Goal: Task Accomplishment & Management: Manage account settings

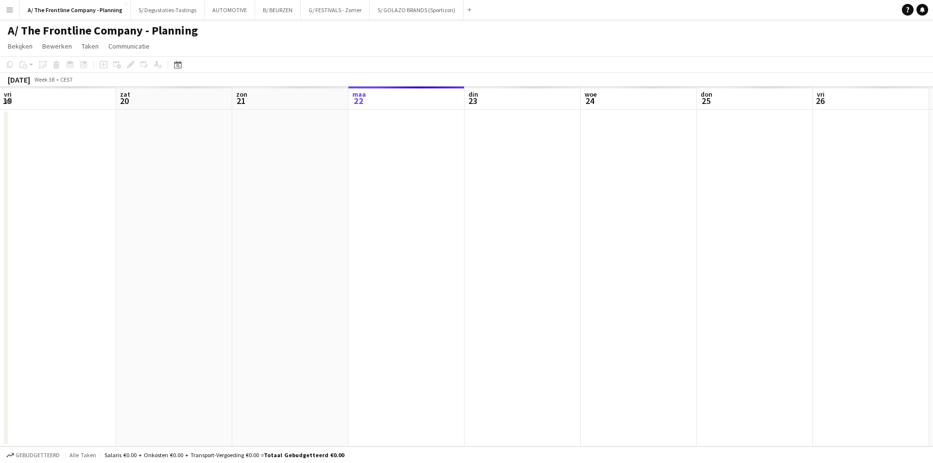
scroll to position [0, 232]
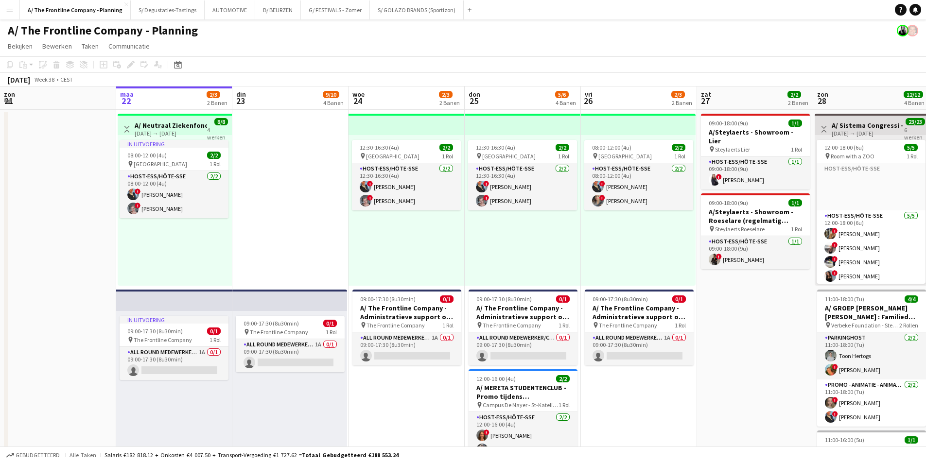
drag, startPoint x: 11, startPoint y: 9, endPoint x: 24, endPoint y: 22, distance: 18.6
click at [11, 9] on app-icon "Menu" at bounding box center [10, 10] width 8 height 8
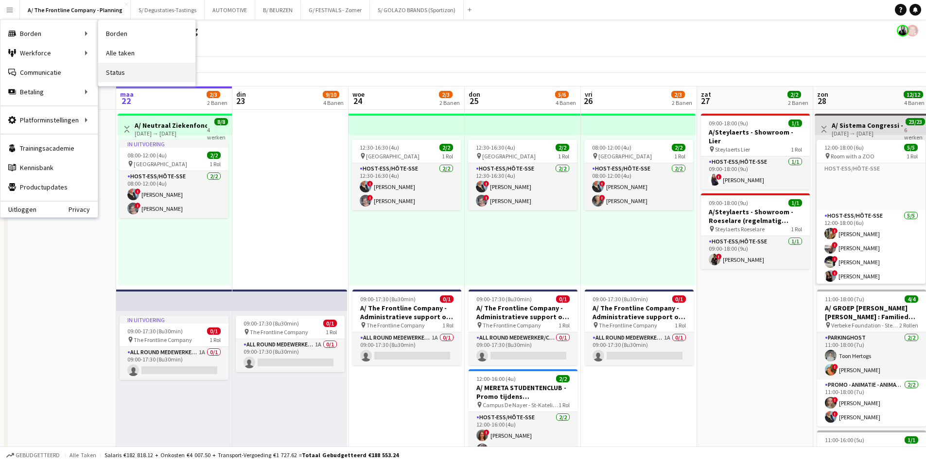
click at [106, 70] on link "Status" at bounding box center [146, 72] width 97 height 19
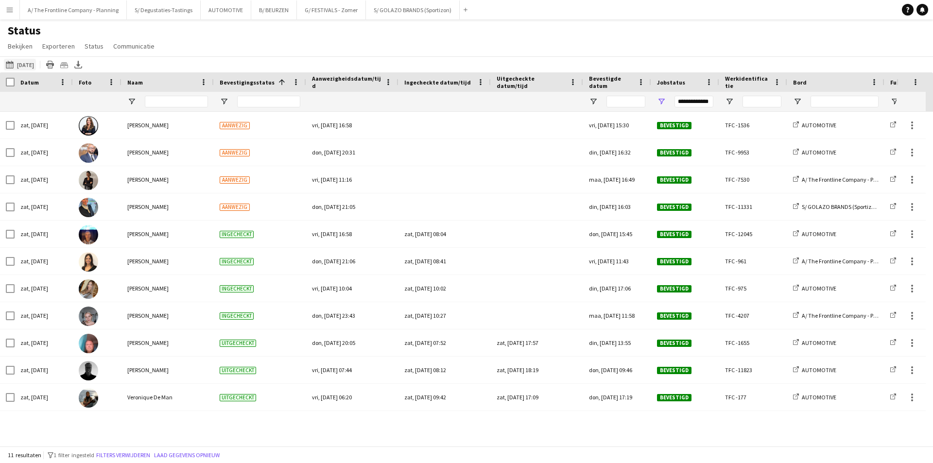
click at [31, 64] on button "[DATE] tot [DATE] [DATE]" at bounding box center [20, 65] width 32 height 12
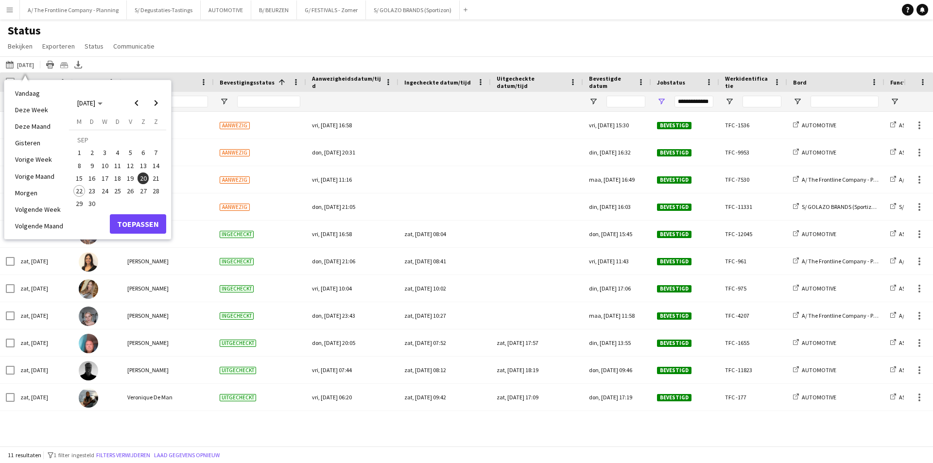
click at [87, 193] on span "23" at bounding box center [93, 191] width 12 height 12
click at [155, 221] on button "Toepassen" at bounding box center [138, 223] width 56 height 19
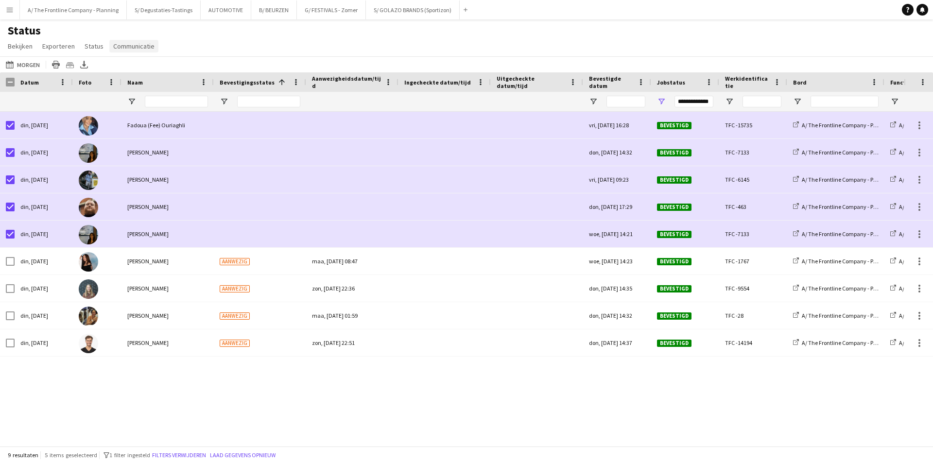
click at [137, 48] on span "Communicatie" at bounding box center [133, 46] width 41 height 9
click at [152, 67] on span "Melding versturen" at bounding box center [141, 67] width 53 height 9
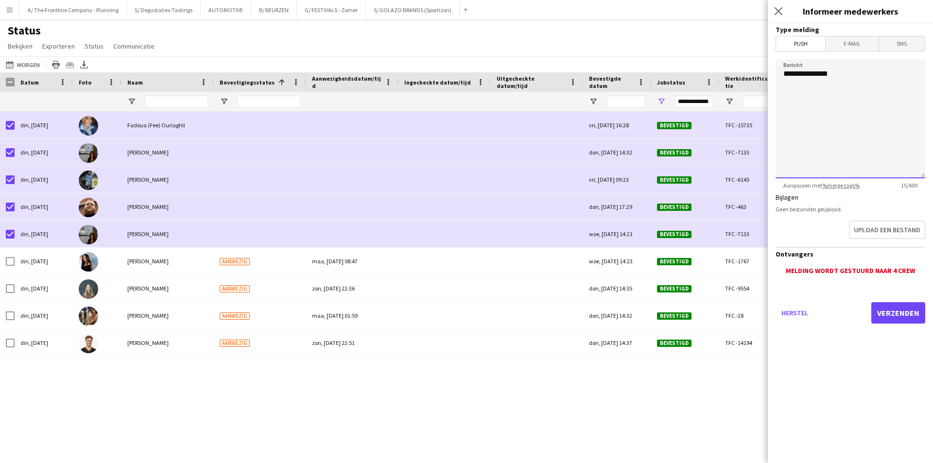
click at [864, 143] on textarea "**********" at bounding box center [851, 118] width 150 height 119
paste textarea "**********"
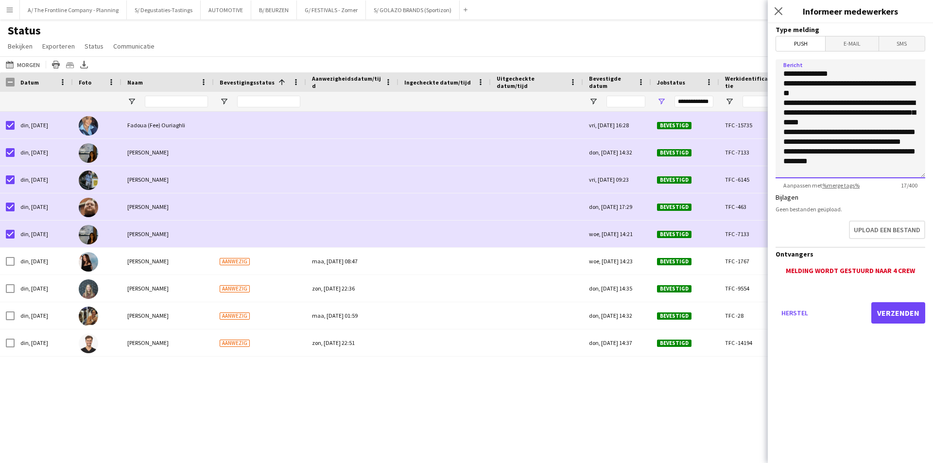
scroll to position [18, 0]
type textarea "**********"
click at [883, 310] on button "Verzenden" at bounding box center [899, 312] width 54 height 21
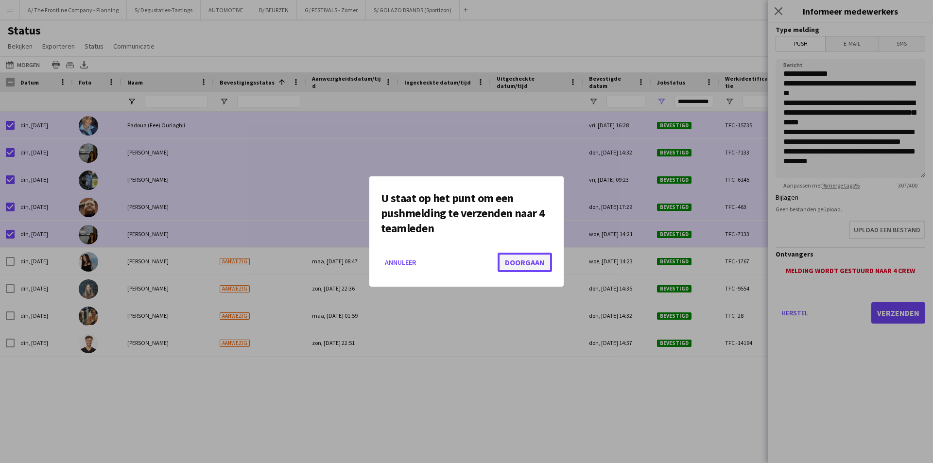
click at [532, 262] on button "Doorgaan" at bounding box center [525, 262] width 54 height 19
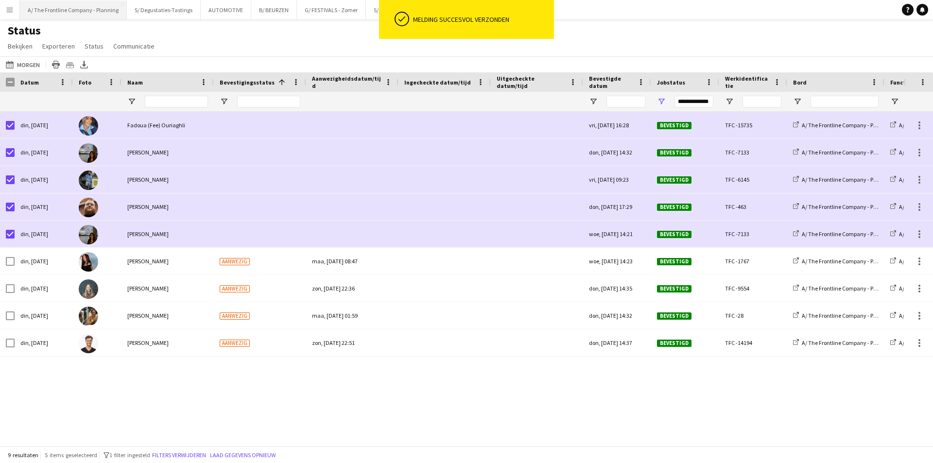
click at [99, 15] on button "A/ The Frontline Company - Planning Sluiten" at bounding box center [73, 9] width 107 height 19
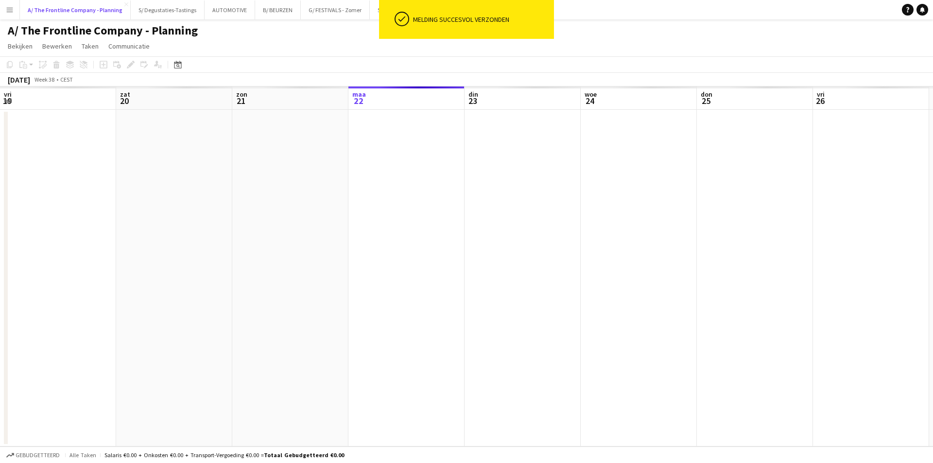
scroll to position [0, 232]
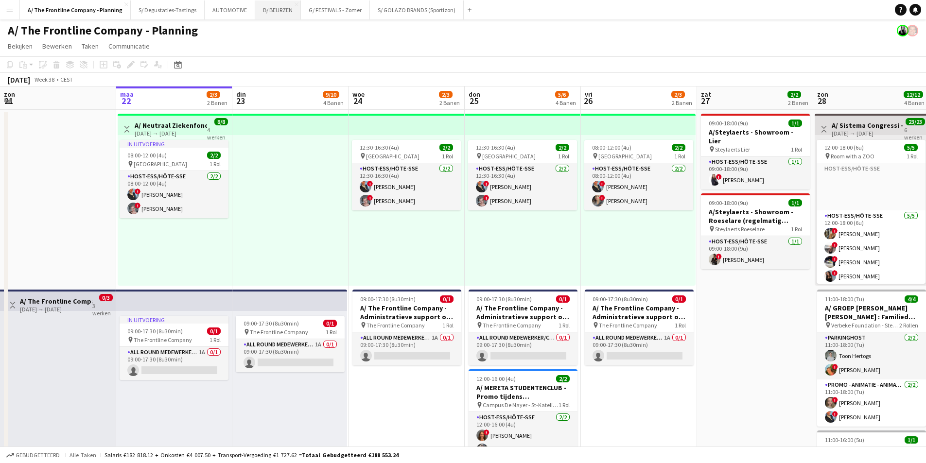
click at [256, 11] on button "B/ BEURZEN Sluiten" at bounding box center [278, 9] width 46 height 19
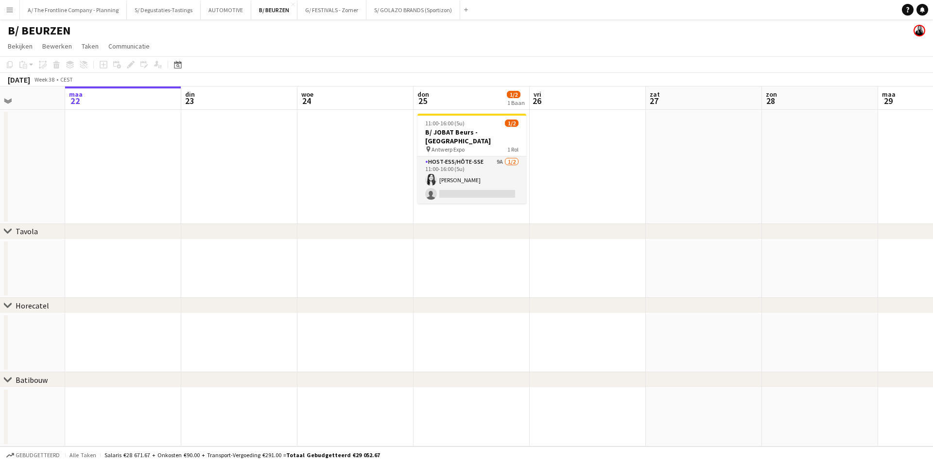
drag, startPoint x: 611, startPoint y: 189, endPoint x: 561, endPoint y: 183, distance: 50.0
click at [583, 191] on app-calendar-viewport "vri 19 zat 20 zon 21 maa 22 din 23 woe 24 don 25 1/2 1 Baan vri 26 zat 27 zon 2…" at bounding box center [466, 267] width 933 height 360
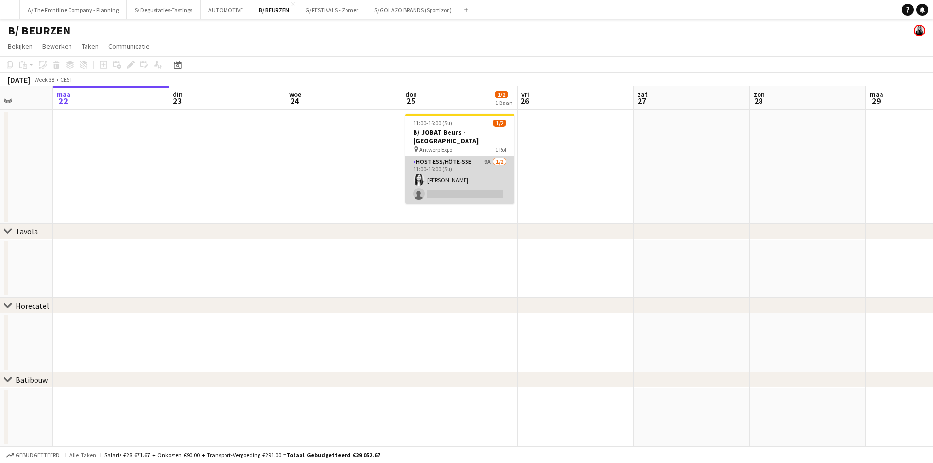
click at [499, 169] on app-card-role "Host-ess/Hôte-sse 9A [DATE] 11:00-16:00 (5u) [PERSON_NAME] single-neutral-actio…" at bounding box center [459, 180] width 109 height 47
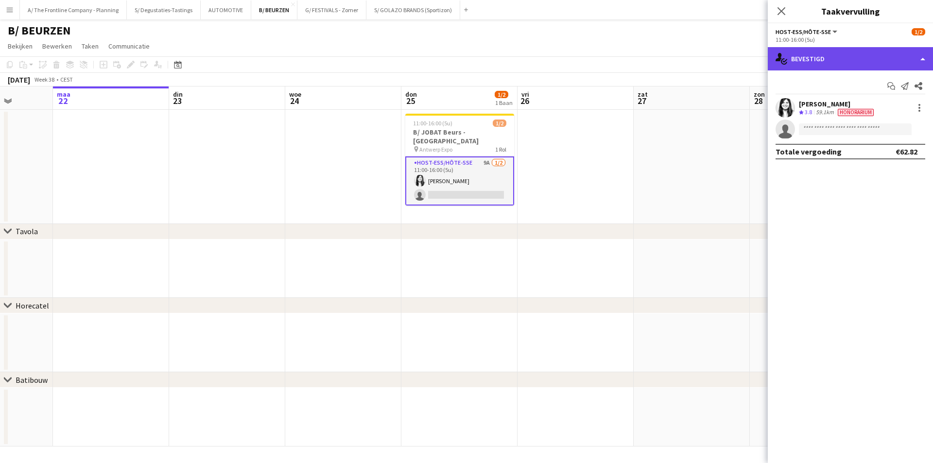
click at [839, 49] on div "single-neutral-actions-check-2 Bevestigd" at bounding box center [850, 58] width 165 height 23
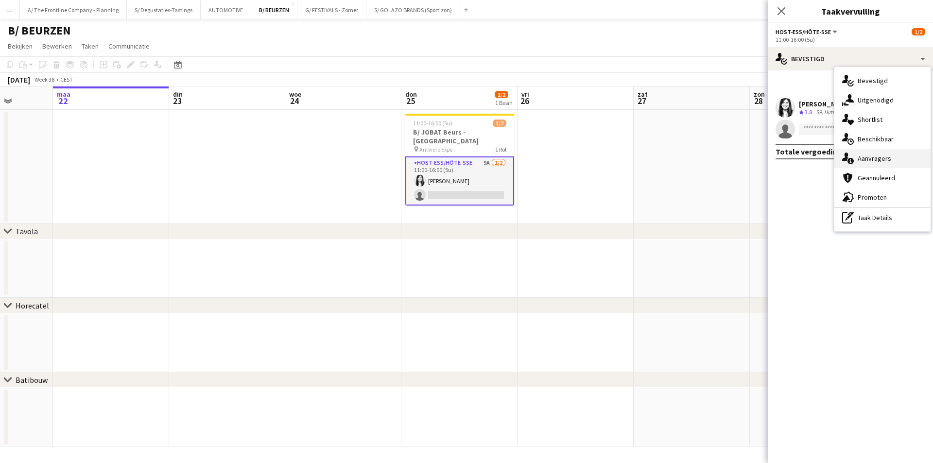
click at [893, 158] on div "single-neutral-actions-information Aanvragers" at bounding box center [883, 158] width 96 height 19
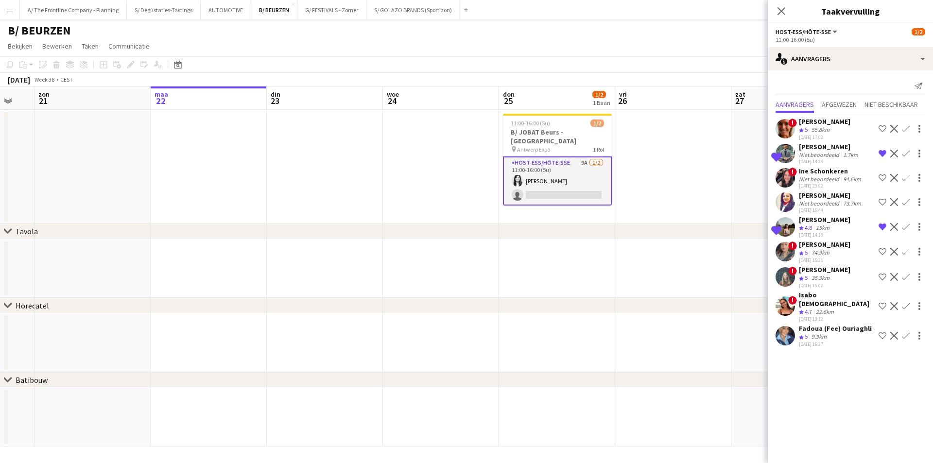
scroll to position [0, 245]
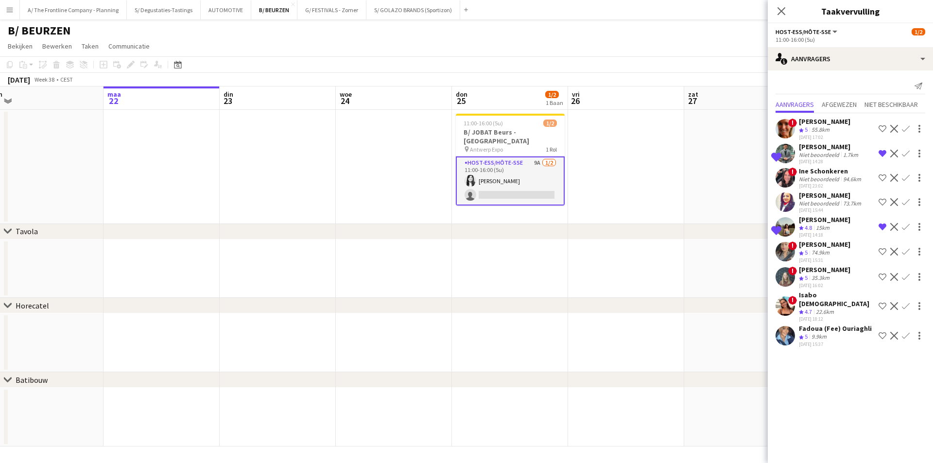
drag, startPoint x: 383, startPoint y: 189, endPoint x: 545, endPoint y: 177, distance: 162.8
click at [545, 177] on app-calendar-viewport "vri 19 zat 20 zon 21 maa 22 din 23 woe 24 don 25 1/2 1 Baan vri 26 zat 27 zon 2…" at bounding box center [466, 267] width 933 height 360
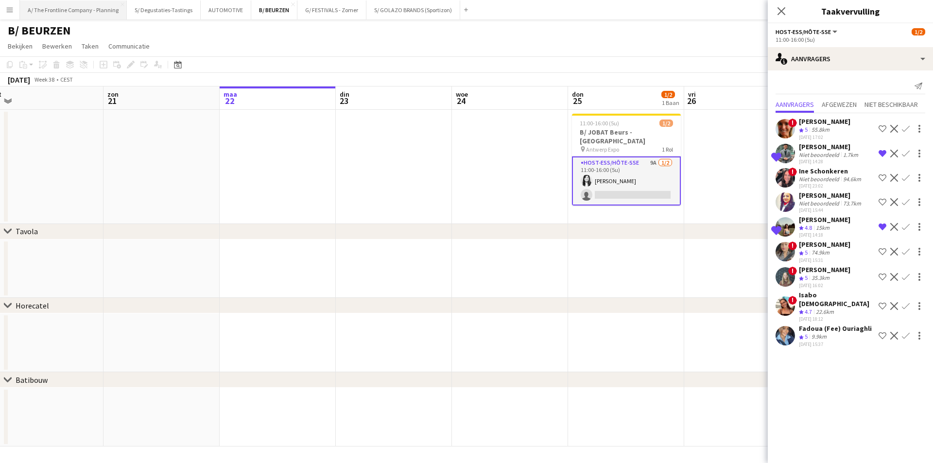
click at [103, 5] on button "A/ The Frontline Company - Planning Sluiten" at bounding box center [73, 9] width 107 height 19
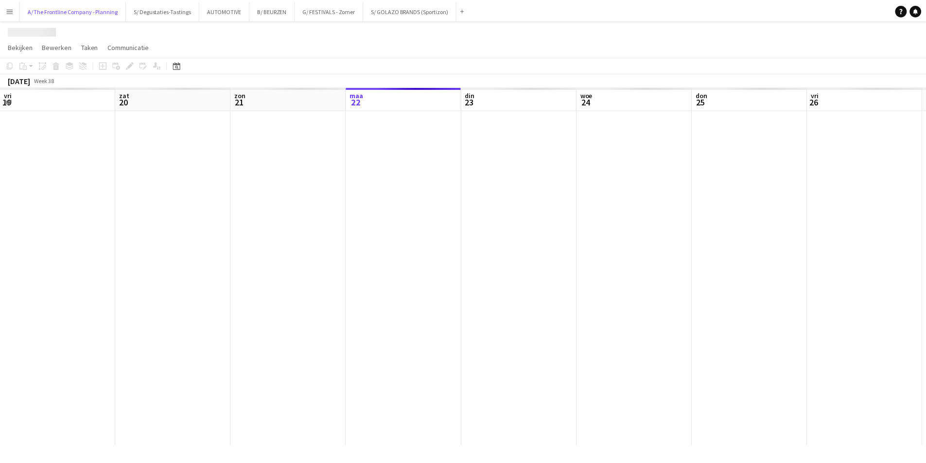
scroll to position [0, 232]
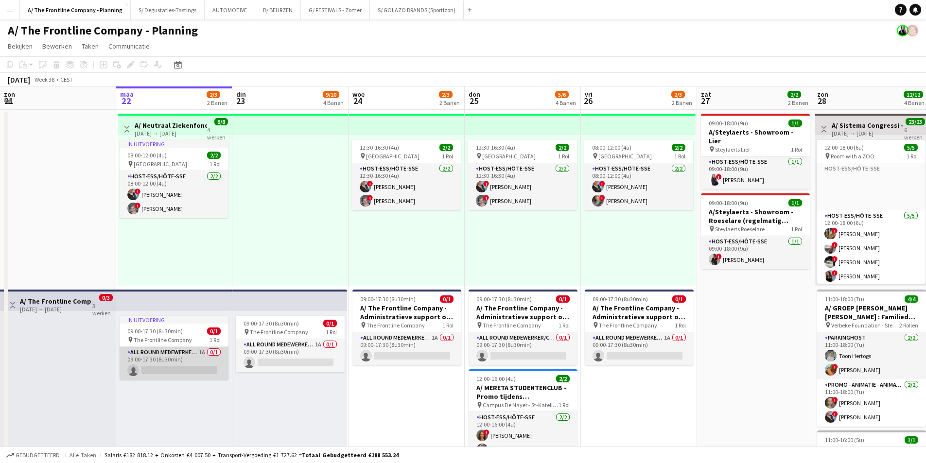
click at [195, 359] on app-card-role "All Round medewerker/collaborateur 1A 0/1 09:00-17:30 (8u30min) single-neutral-…" at bounding box center [174, 363] width 109 height 33
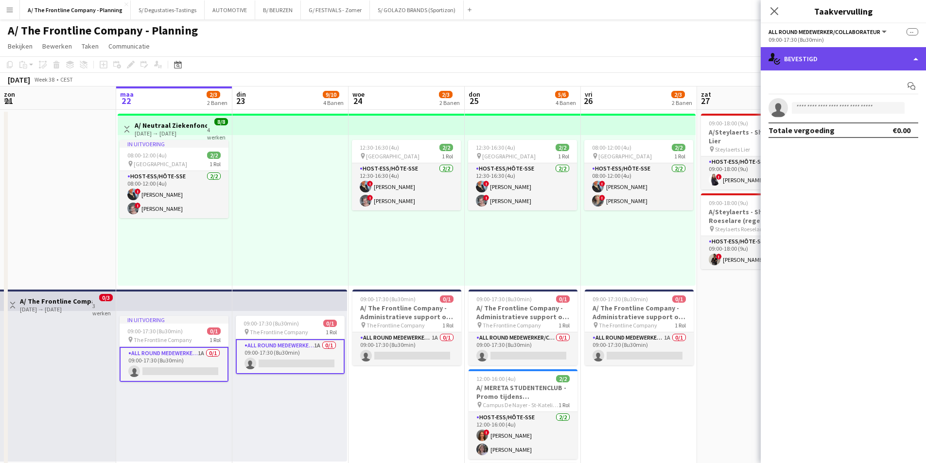
click at [804, 58] on div "single-neutral-actions-check-2 Bevestigd" at bounding box center [843, 58] width 165 height 23
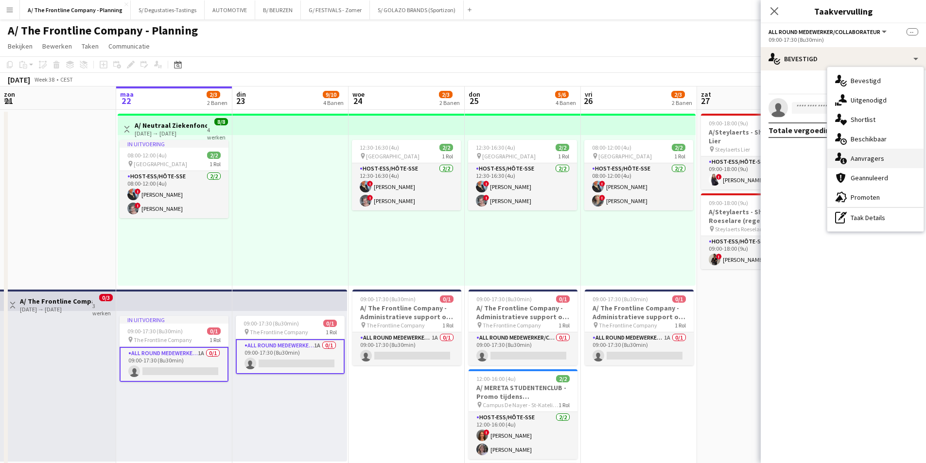
click at [849, 167] on div "single-neutral-actions-information Aanvragers" at bounding box center [875, 158] width 96 height 19
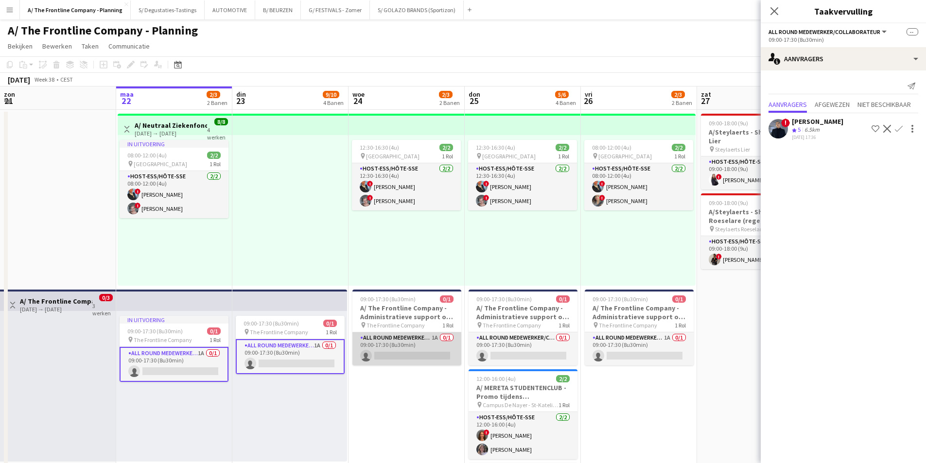
click at [435, 350] on app-card-role "All Round medewerker/collaborateur 1A 0/1 09:00-17:30 (8u30min) single-neutral-…" at bounding box center [406, 349] width 109 height 33
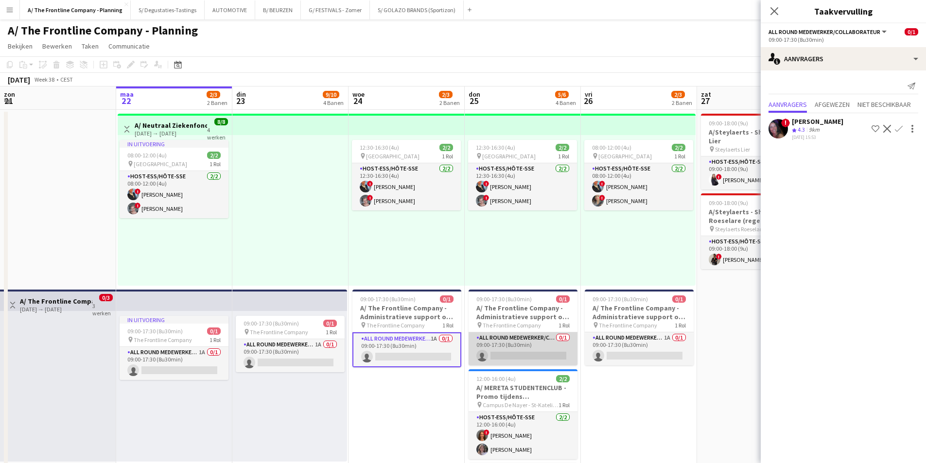
click at [524, 345] on app-card-role "All Round medewerker/collaborateur 0/1 09:00-17:30 (8u30min) single-neutral-act…" at bounding box center [523, 349] width 109 height 33
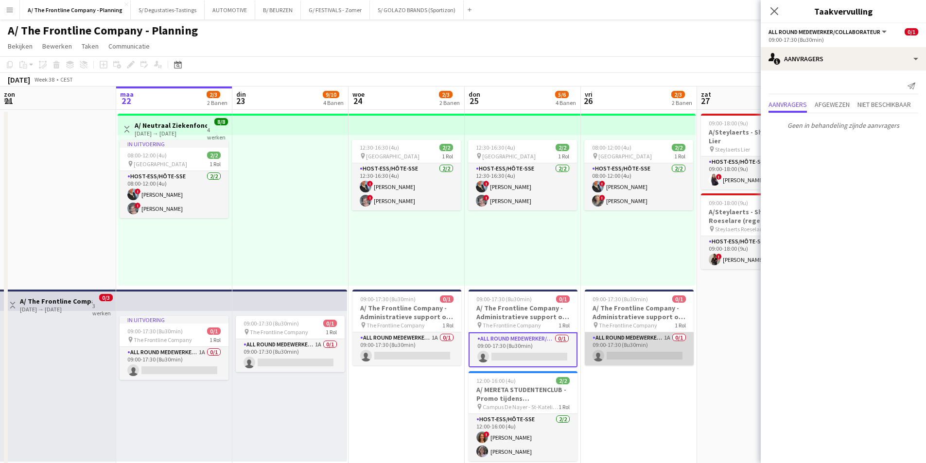
click at [590, 344] on app-card-role "All Round medewerker/collaborateur 1A 0/1 09:00-17:30 (8u30min) single-neutral-…" at bounding box center [639, 349] width 109 height 33
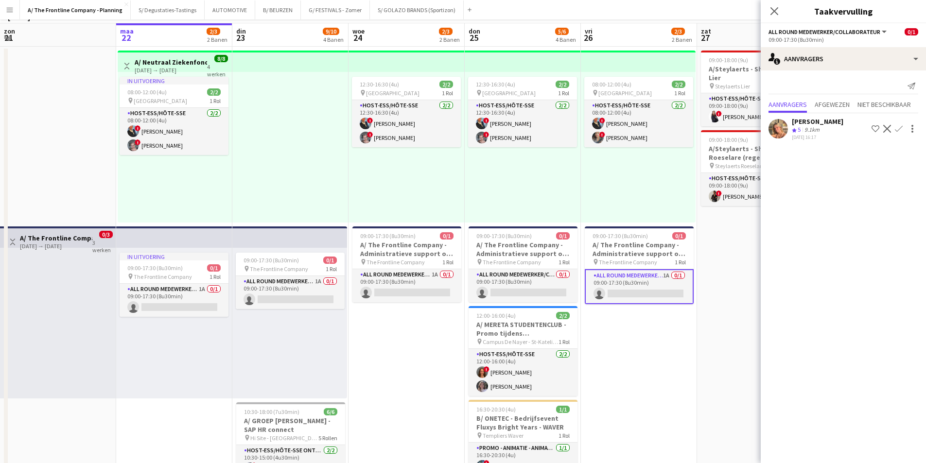
scroll to position [0, 0]
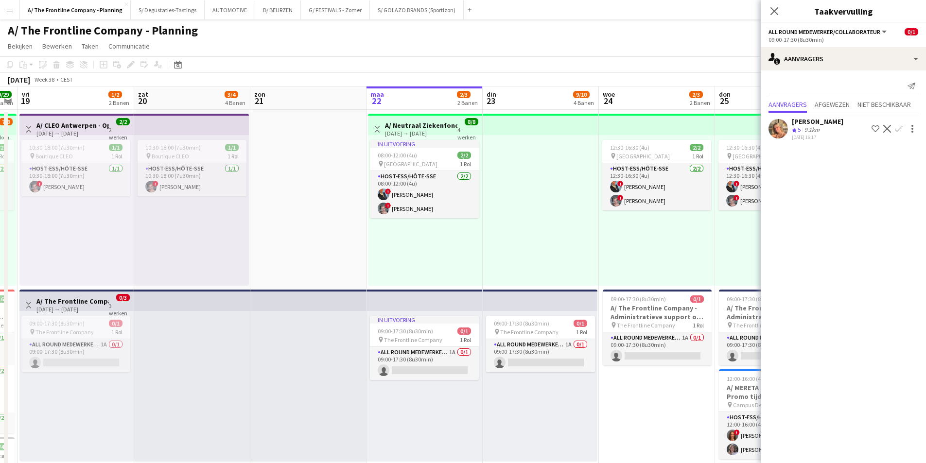
drag, startPoint x: 296, startPoint y: 255, endPoint x: 529, endPoint y: 210, distance: 237.6
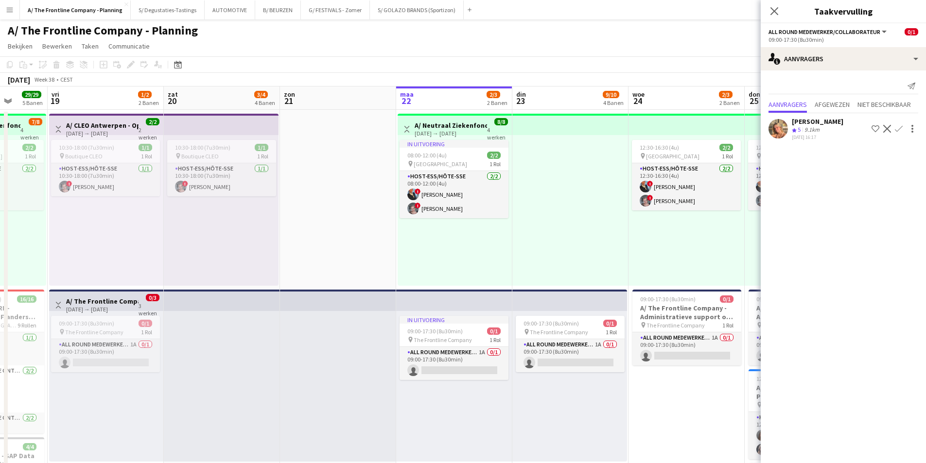
drag, startPoint x: 344, startPoint y: 218, endPoint x: 373, endPoint y: 212, distance: 30.2
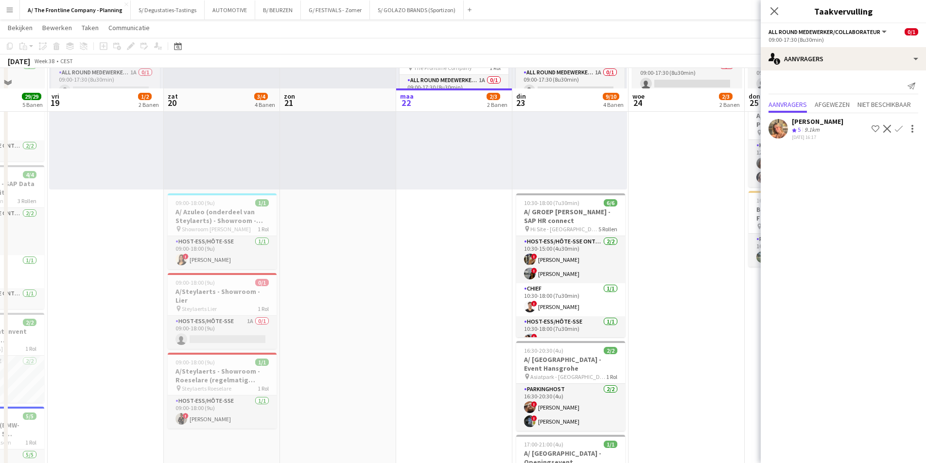
scroll to position [292, 0]
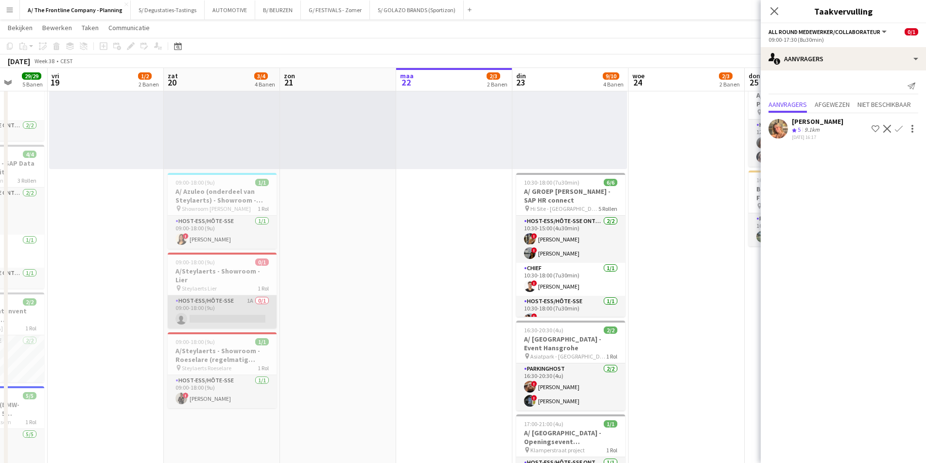
click at [204, 296] on app-card-role "Host-ess/Hôte-sse 1A 0/1 09:00-18:00 (9u) single-neutral-actions" at bounding box center [222, 312] width 109 height 33
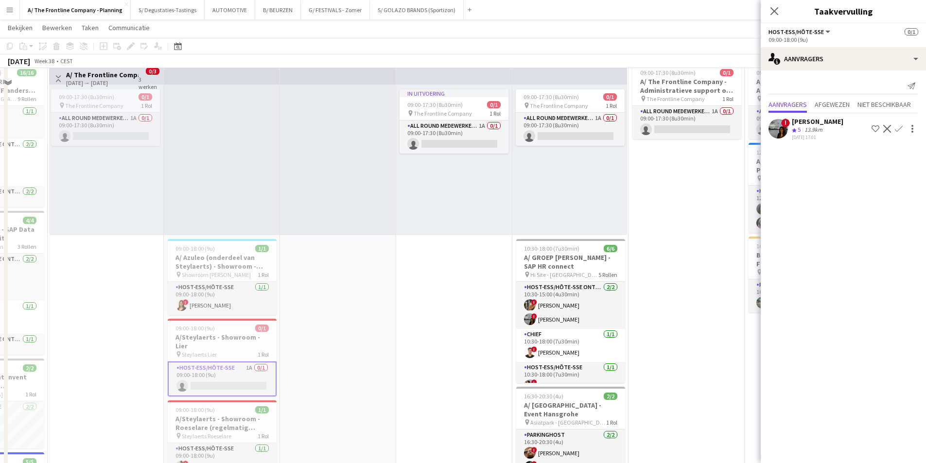
scroll to position [97, 0]
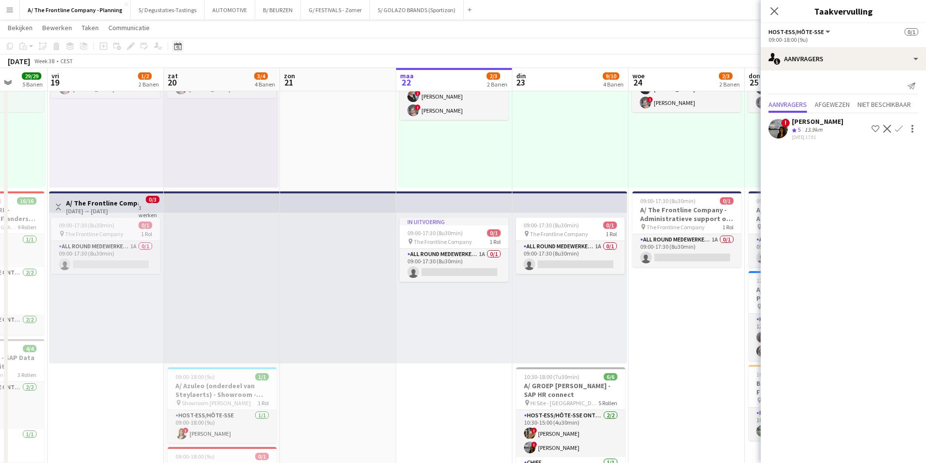
click at [175, 43] on icon "Datumkiezer" at bounding box center [178, 46] width 8 height 8
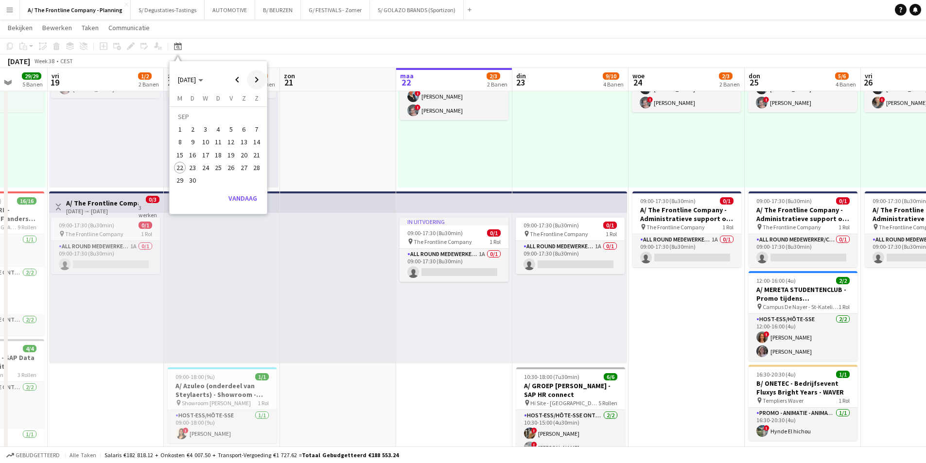
click at [261, 80] on span "Next month" at bounding box center [256, 79] width 19 height 19
click at [257, 85] on span "Next month" at bounding box center [256, 79] width 19 height 19
click at [241, 123] on span "1" at bounding box center [244, 118] width 12 height 14
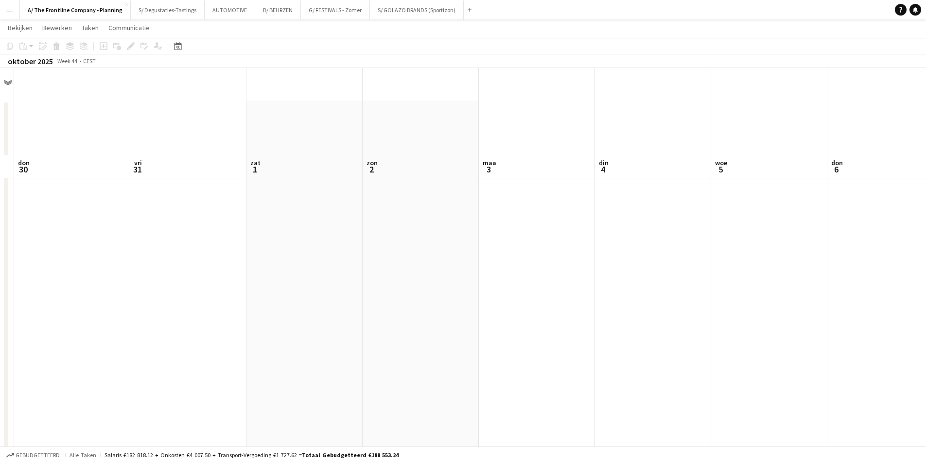
scroll to position [0, 0]
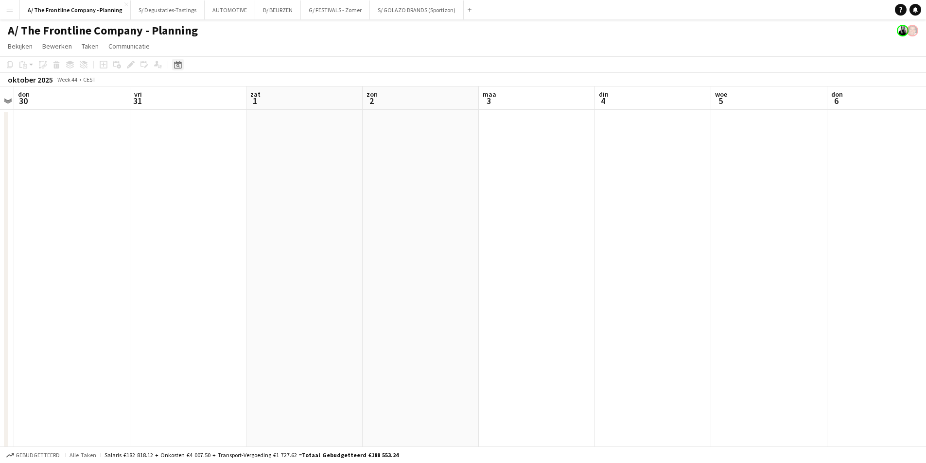
click at [175, 66] on icon "Datumkiezer" at bounding box center [178, 65] width 8 height 8
click at [242, 139] on span "1" at bounding box center [244, 137] width 12 height 14
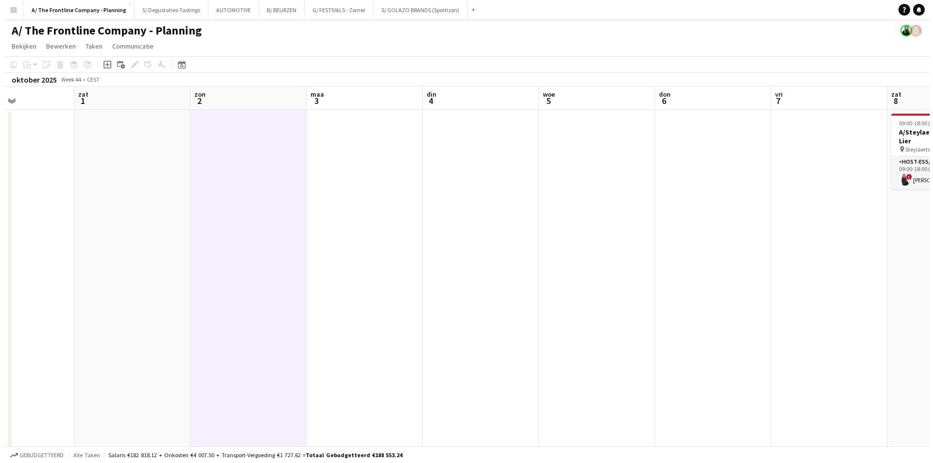
scroll to position [0, 328]
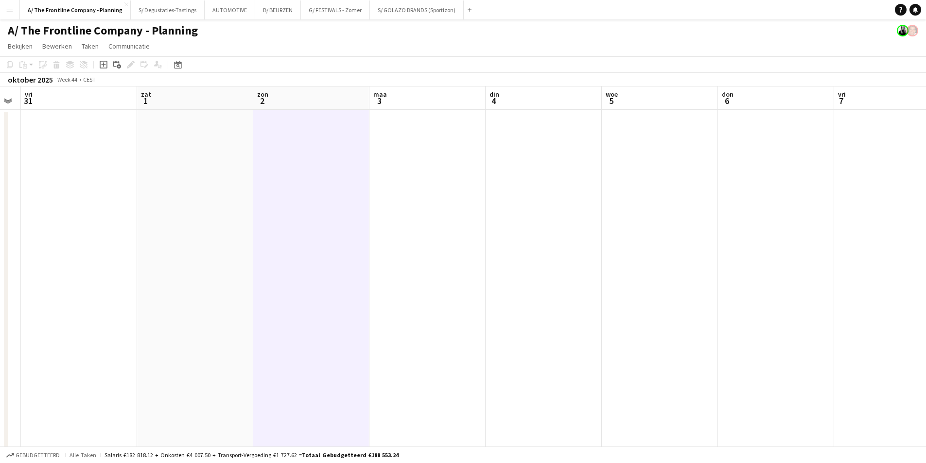
drag, startPoint x: 498, startPoint y: 192, endPoint x: 180, endPoint y: 191, distance: 317.5
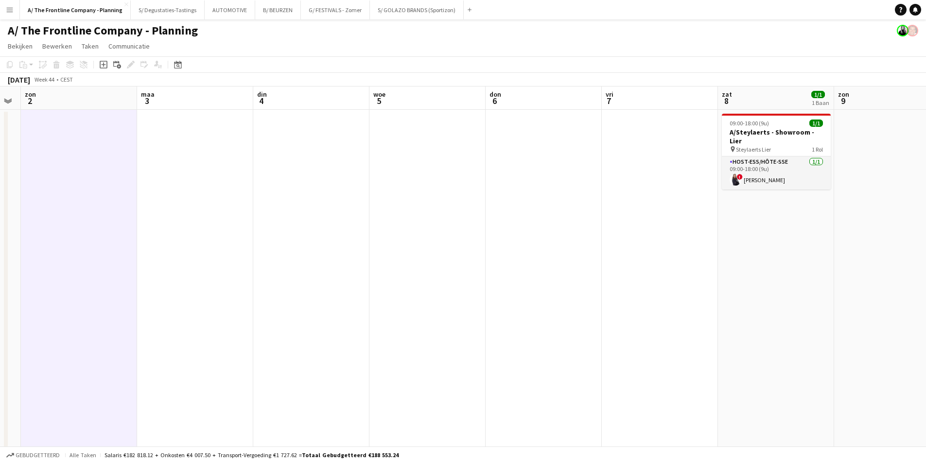
click at [11, 10] on app-icon "Menu" at bounding box center [10, 10] width 8 height 8
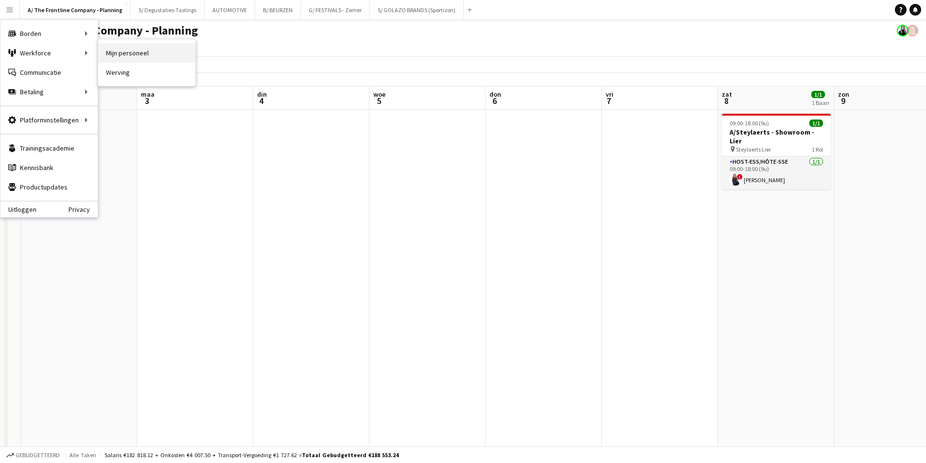
click at [109, 51] on link "Mijn personeel" at bounding box center [146, 52] width 97 height 19
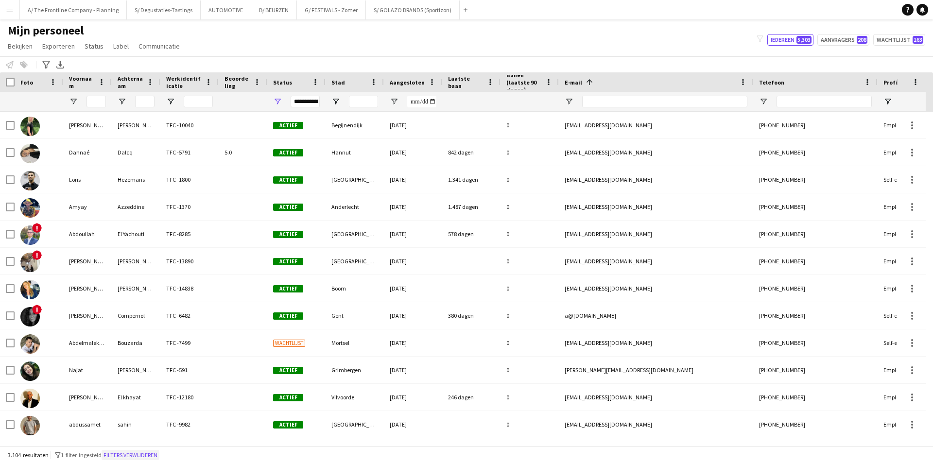
click at [123, 460] on button "Filters verwijderen" at bounding box center [131, 455] width 58 height 11
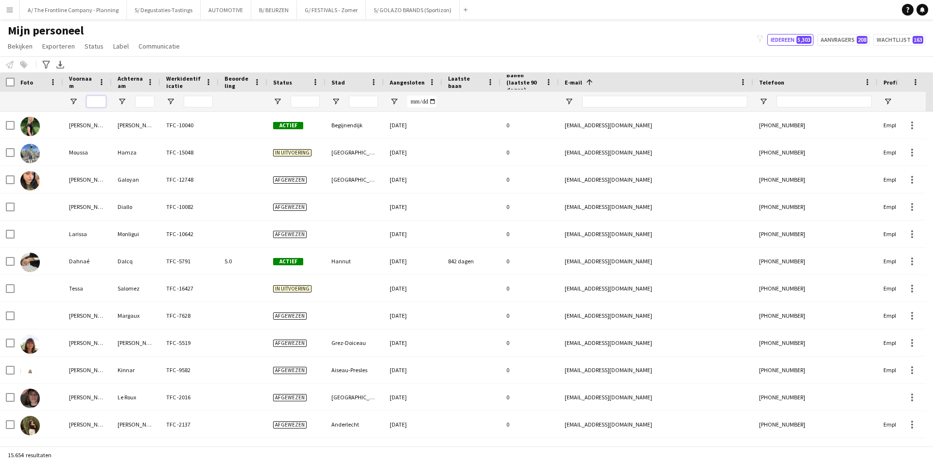
click at [92, 100] on input "Voornaam Filter Invoer" at bounding box center [96, 102] width 19 height 12
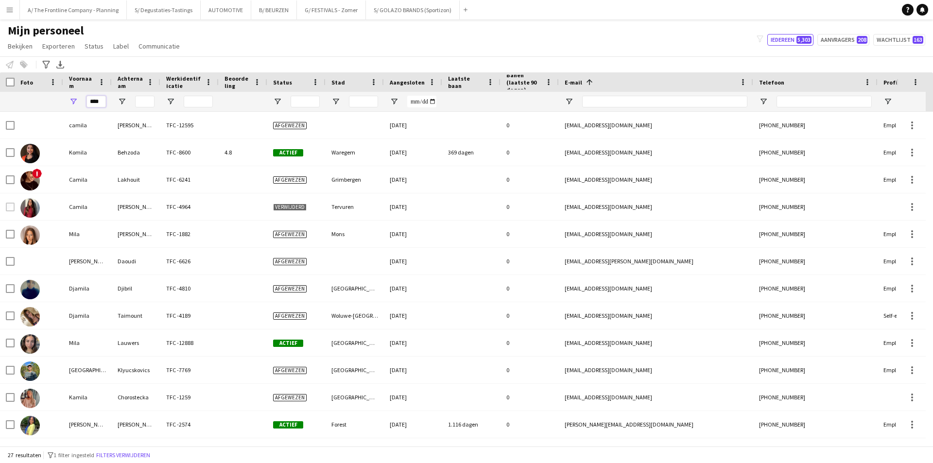
type input "****"
click at [848, 32] on div "Mijn personeel Bekijken Weergaven Standaardweergave Nieuwe weergave Bekijk bijw…" at bounding box center [466, 39] width 933 height 33
click at [826, 47] on div "Mijn personeel Bekijken Weergaven Standaardweergave Nieuwe weergave Bekijk bijw…" at bounding box center [466, 39] width 933 height 33
click at [833, 44] on button "Aanvragers 208" at bounding box center [844, 40] width 52 height 12
type input "**********"
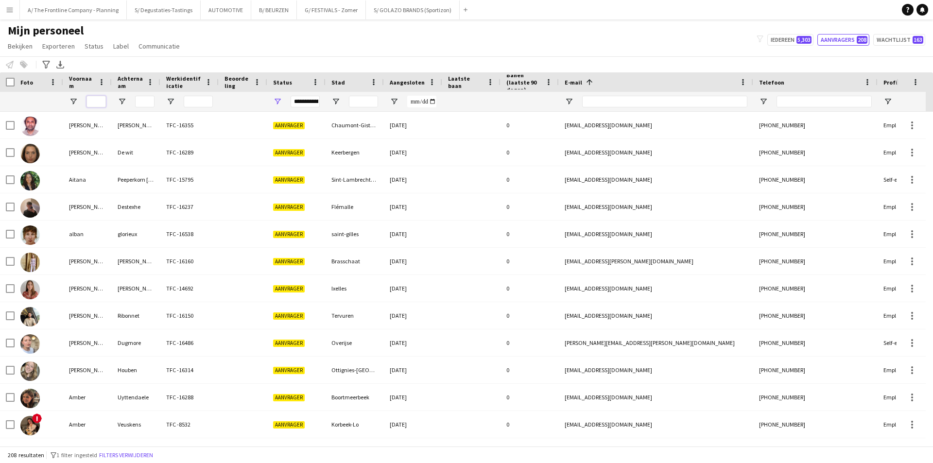
click at [90, 106] on input "Voornaam Filter Invoer" at bounding box center [96, 102] width 19 height 12
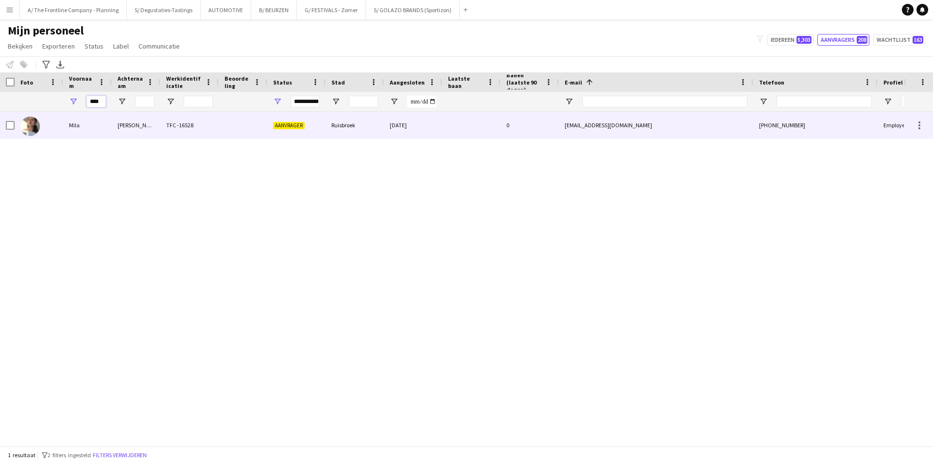
type input "****"
click at [96, 114] on div "Mila" at bounding box center [87, 125] width 49 height 27
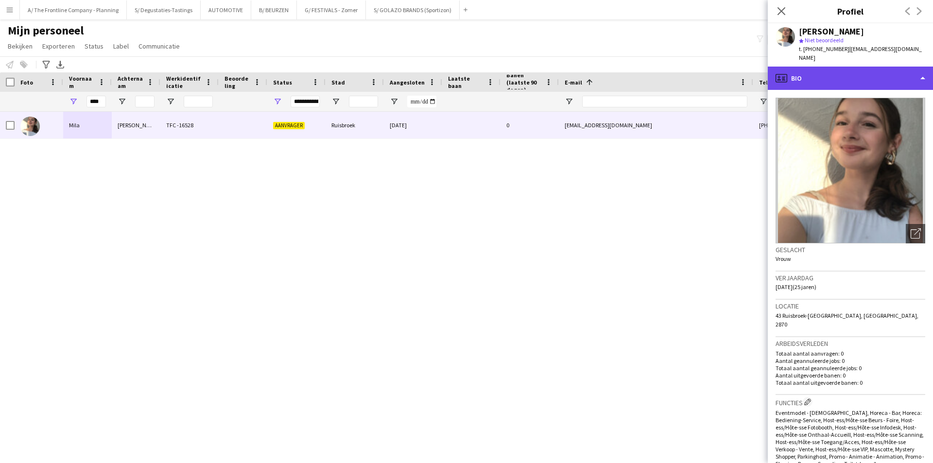
click at [842, 67] on div "profile Bio" at bounding box center [850, 78] width 165 height 23
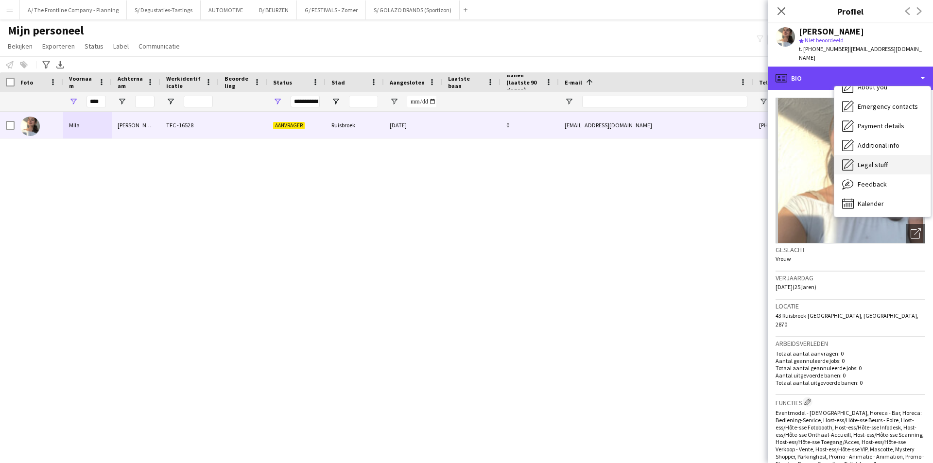
scroll to position [72, 0]
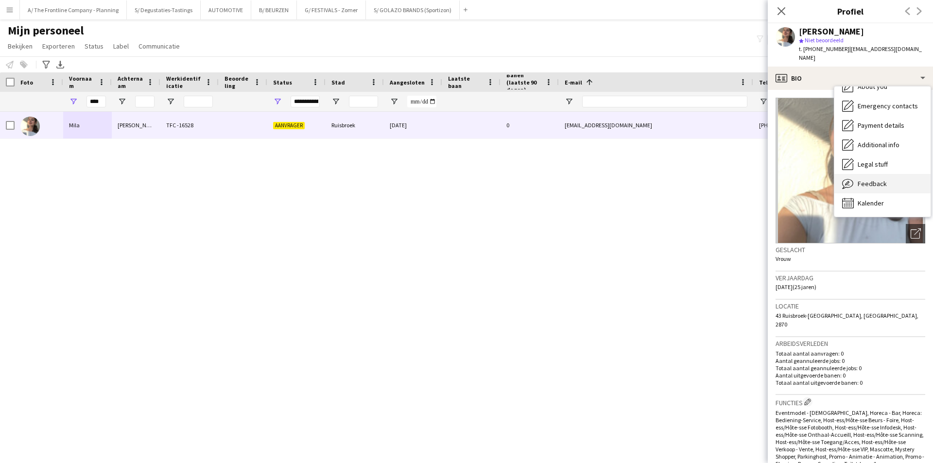
click at [859, 179] on span "Feedback" at bounding box center [872, 183] width 29 height 9
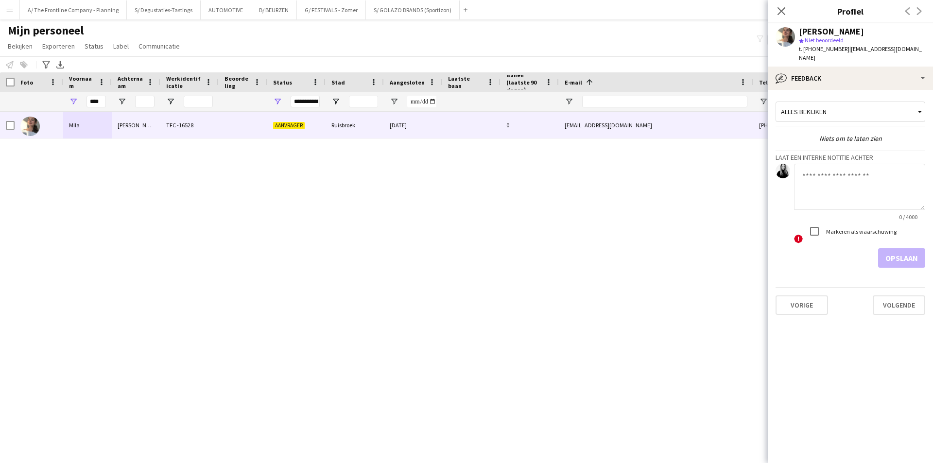
click at [857, 176] on textarea at bounding box center [859, 187] width 131 height 46
click at [806, 172] on textarea "**********" at bounding box center [859, 187] width 131 height 46
type textarea "**********"
click at [885, 248] on button "Opslaan" at bounding box center [901, 257] width 47 height 19
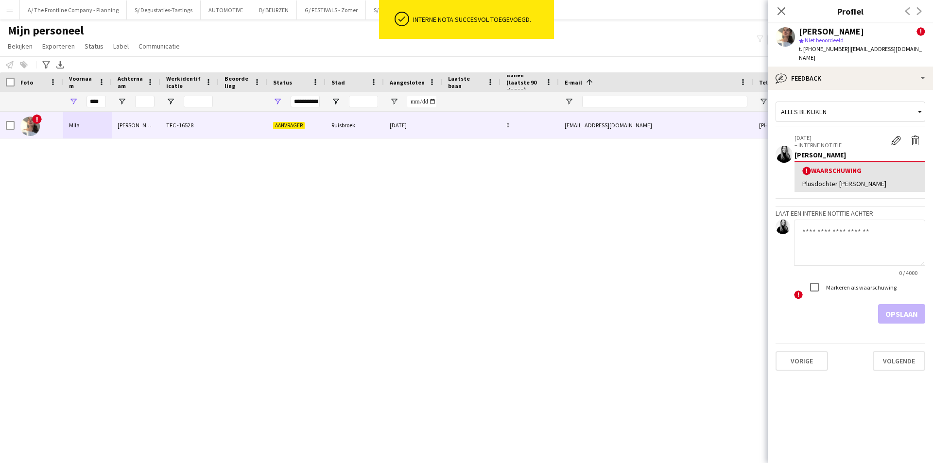
click at [474, 246] on div "! [PERSON_NAME] TFC -16528 Aanvrager Ruisbroek [DATE] 0 [EMAIL_ADDRESS][DOMAIN_…" at bounding box center [452, 275] width 904 height 327
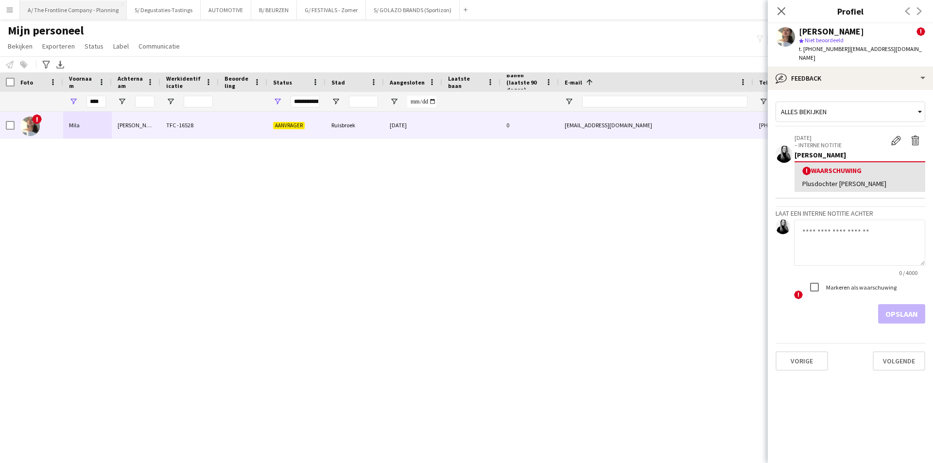
click at [108, 14] on button "A/ The Frontline Company - Planning Sluiten" at bounding box center [73, 9] width 107 height 19
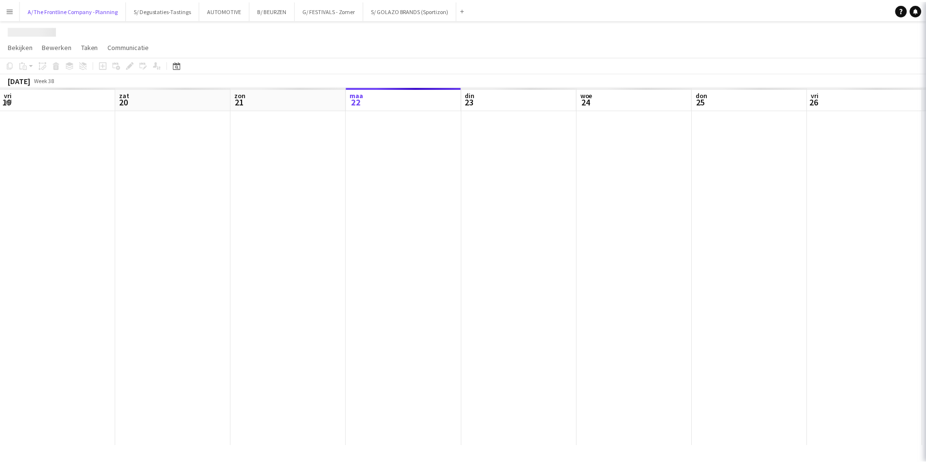
scroll to position [0, 232]
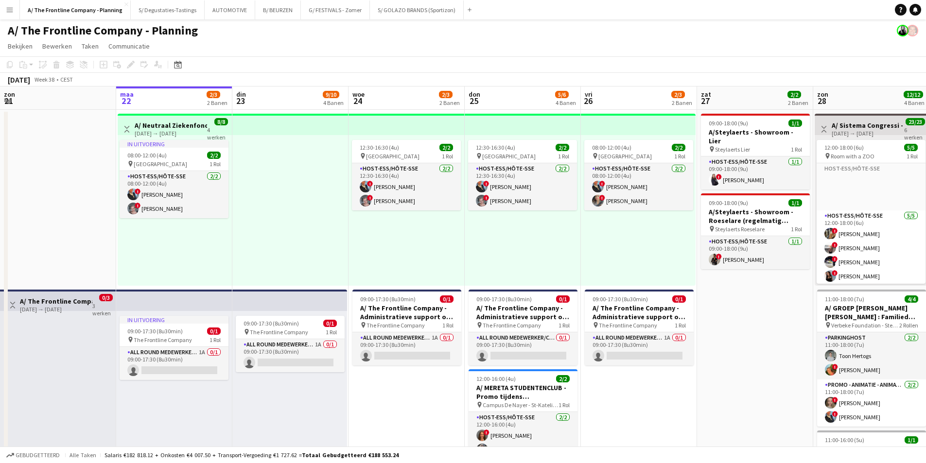
click at [499, 101] on app-board-header-date "don 25 5/6 4 Banen" at bounding box center [523, 98] width 116 height 23
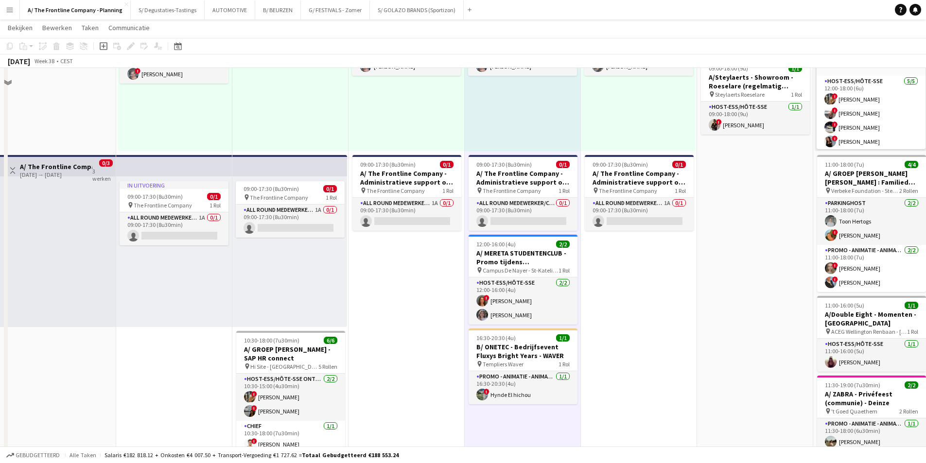
scroll to position [146, 0]
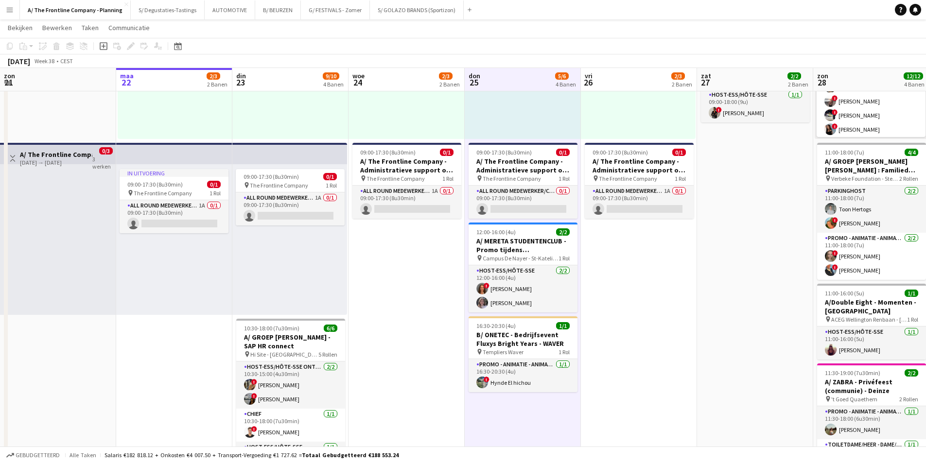
click at [2, 7] on button "Menu" at bounding box center [9, 9] width 19 height 19
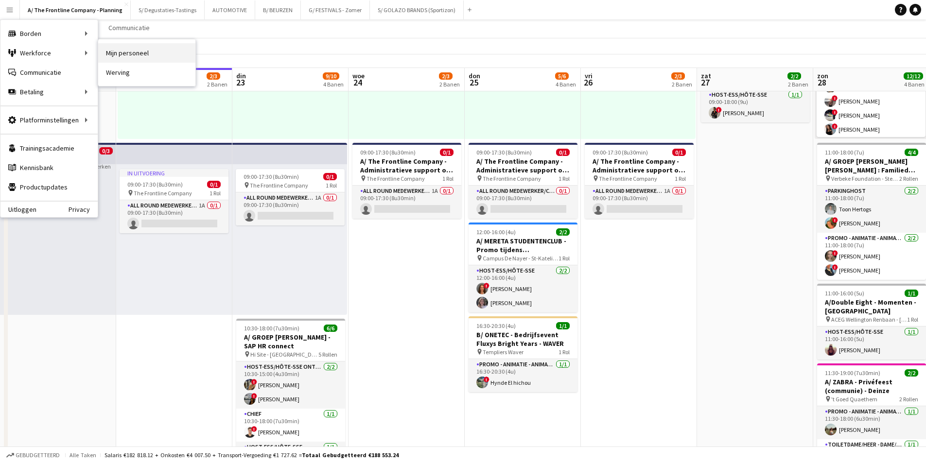
click at [116, 52] on link "Mijn personeel" at bounding box center [146, 52] width 97 height 19
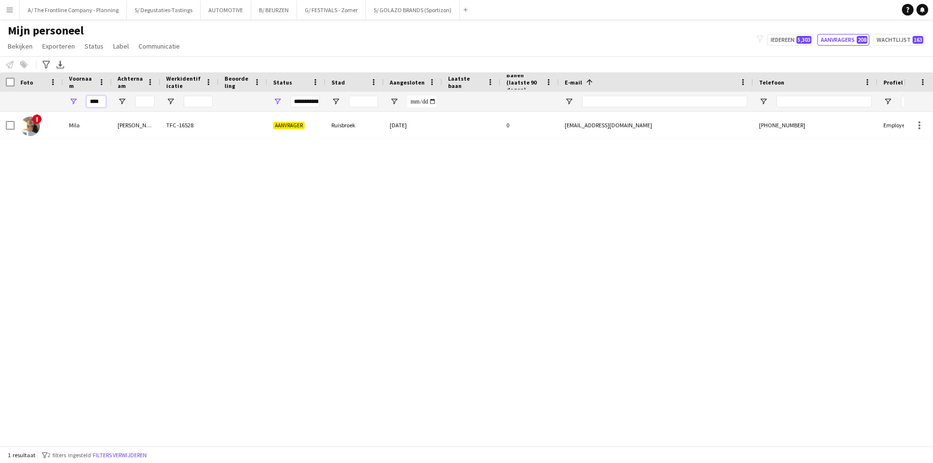
click at [102, 102] on input "****" at bounding box center [96, 102] width 19 height 12
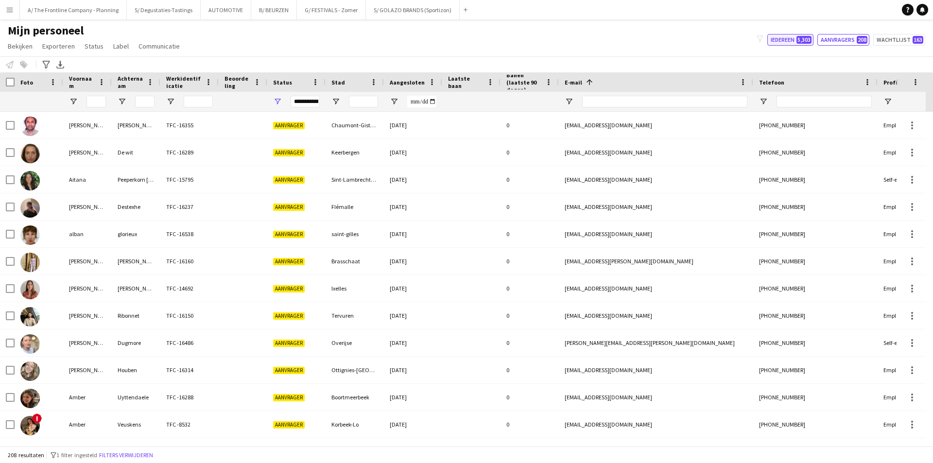
click at [802, 39] on span "5,303" at bounding box center [804, 40] width 15 height 8
type input "**********"
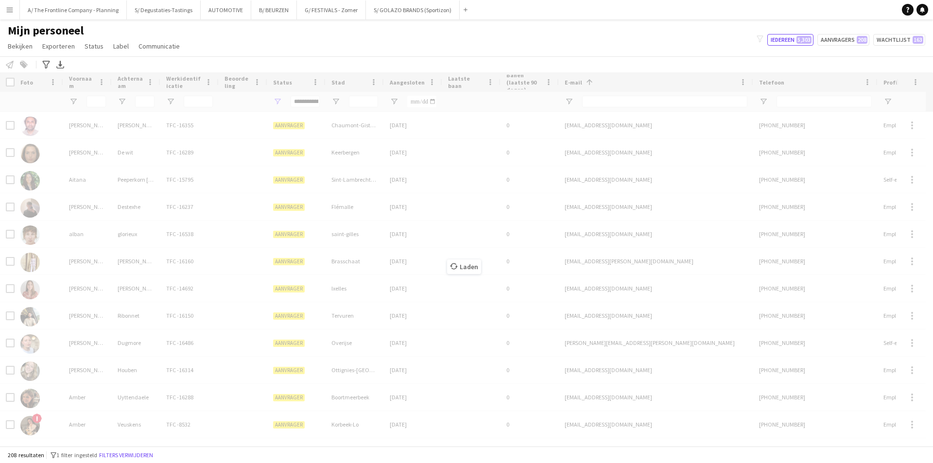
click at [590, 104] on div "Laden" at bounding box center [466, 259] width 933 height 374
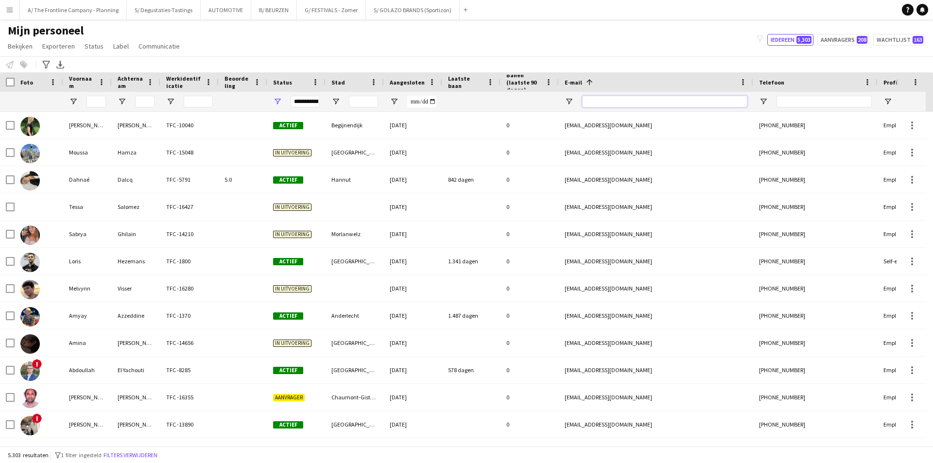
click at [590, 104] on input "E-mail Filter Invoer" at bounding box center [664, 102] width 165 height 12
paste input "**********"
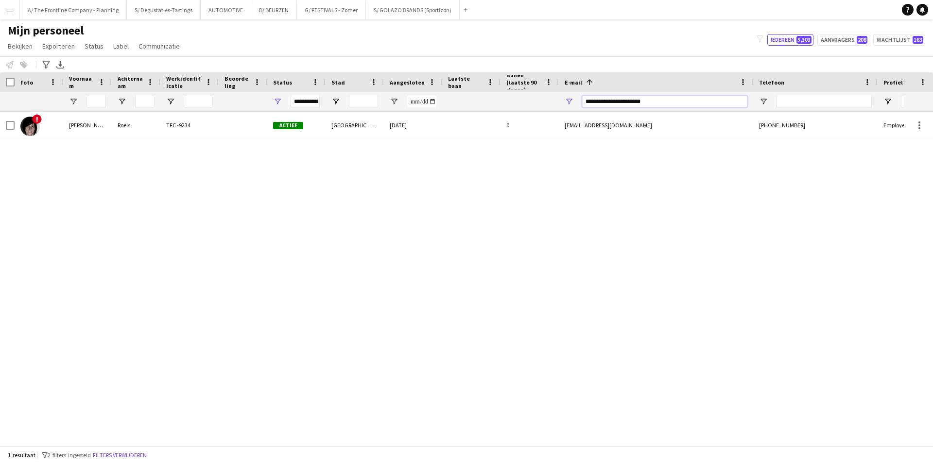
type input "**********"
click at [351, 111] on div at bounding box center [363, 101] width 29 height 19
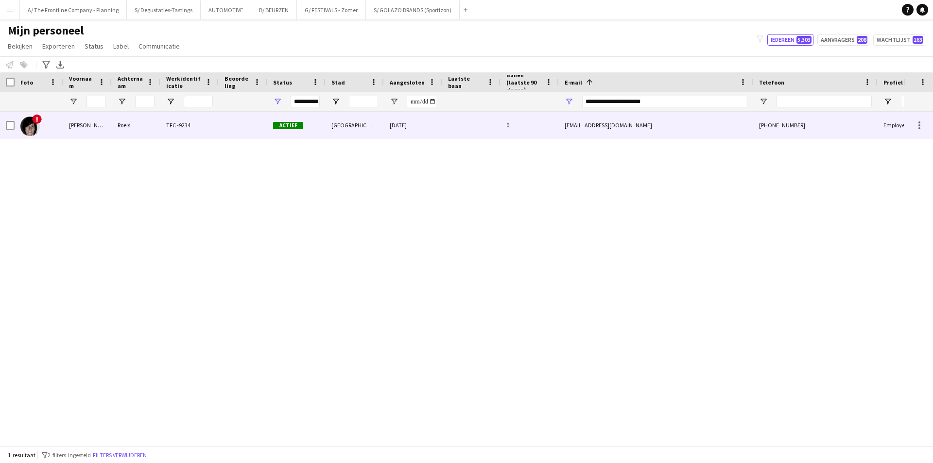
click at [352, 122] on div "[GEOGRAPHIC_DATA]" at bounding box center [355, 125] width 58 height 27
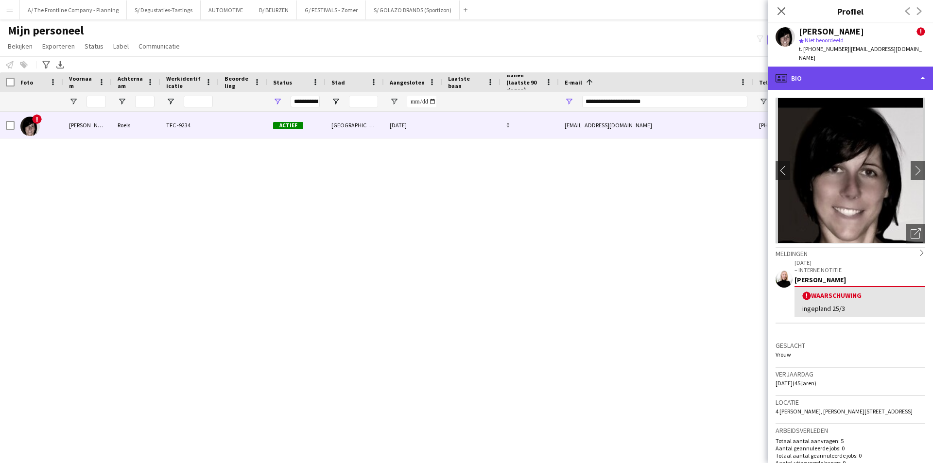
click at [862, 68] on div "profile Bio" at bounding box center [850, 78] width 165 height 23
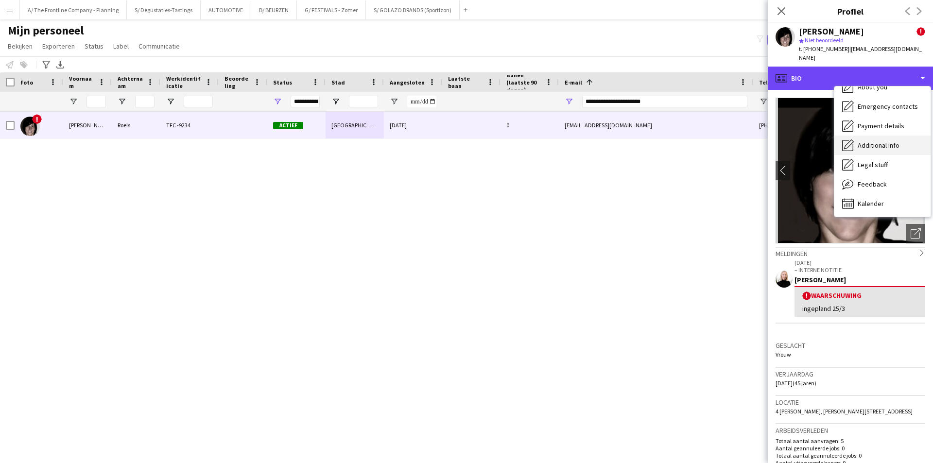
scroll to position [72, 0]
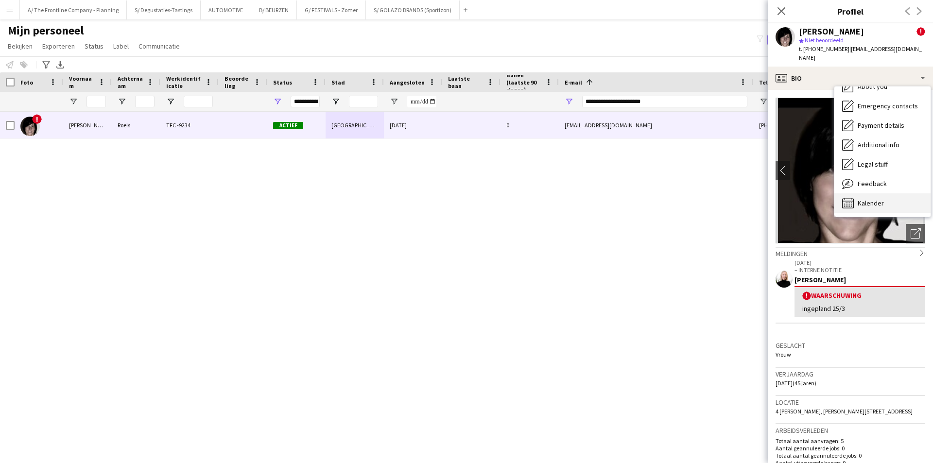
click at [874, 199] on span "Kalender" at bounding box center [871, 203] width 26 height 9
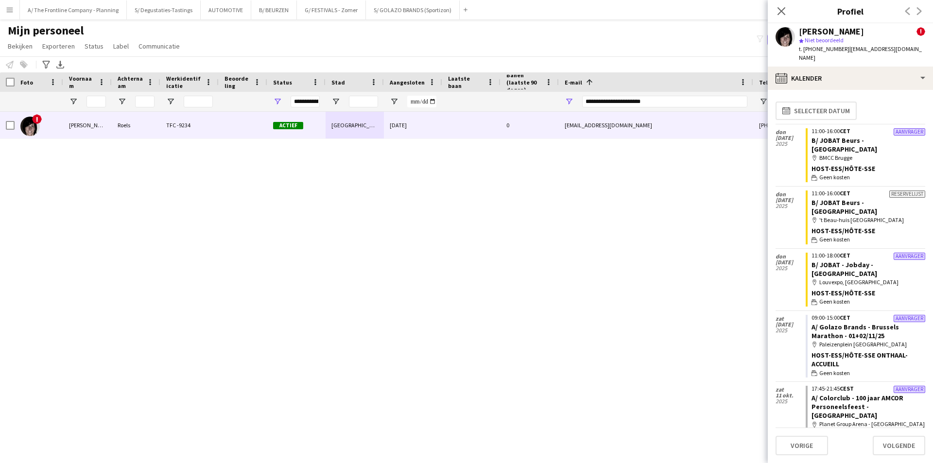
click at [237, 360] on div "! [PERSON_NAME] TFC -9234 Actief Ledeberg [DATE] 0 [EMAIL_ADDRESS][DOMAIN_NAME]…" at bounding box center [452, 275] width 904 height 327
